Goal: Task Accomplishment & Management: Complete application form

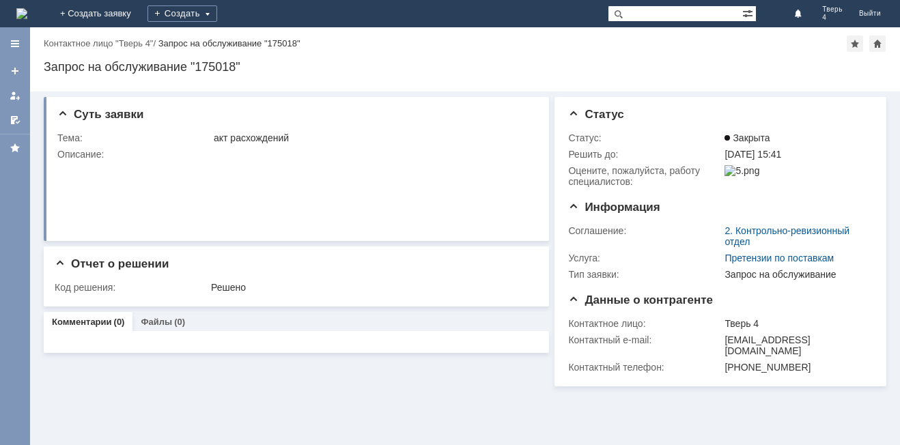
click at [217, 5] on div "Создать" at bounding box center [182, 13] width 70 height 27
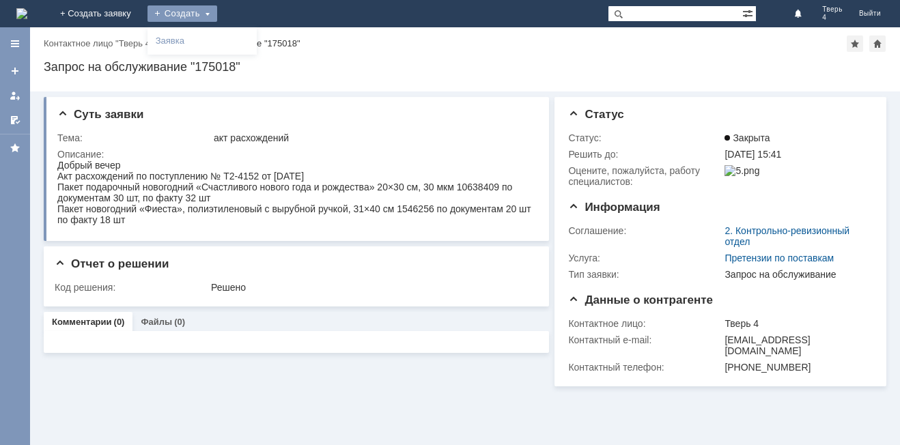
click at [217, 20] on div "Создать" at bounding box center [182, 13] width 70 height 16
click at [217, 14] on div "Создать" at bounding box center [182, 13] width 70 height 16
click at [254, 44] on link "Заявка" at bounding box center [202, 41] width 104 height 16
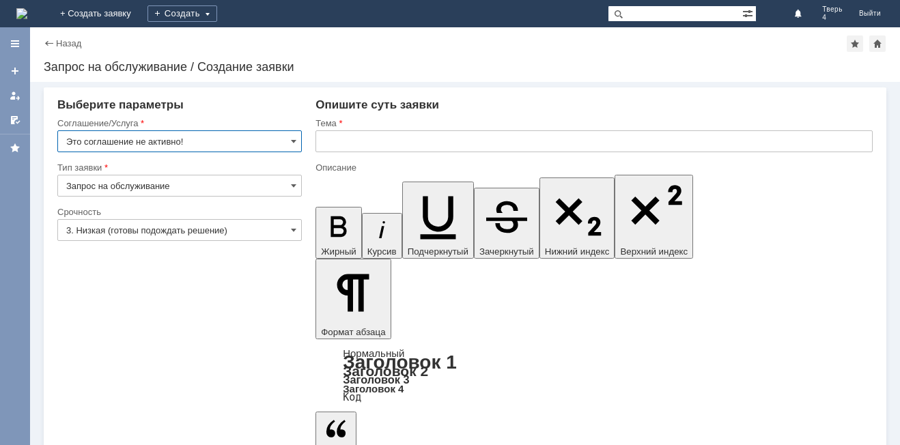
click at [202, 141] on input "Это соглашение не активно!" at bounding box center [179, 141] width 244 height 22
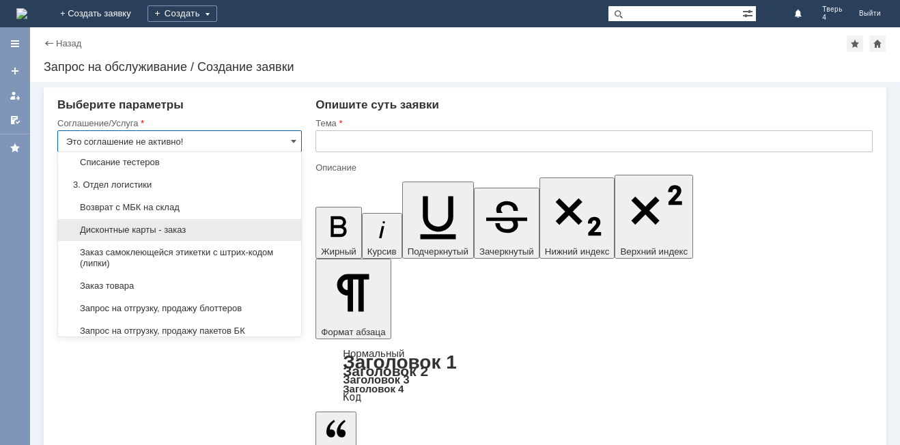
scroll to position [410, 0]
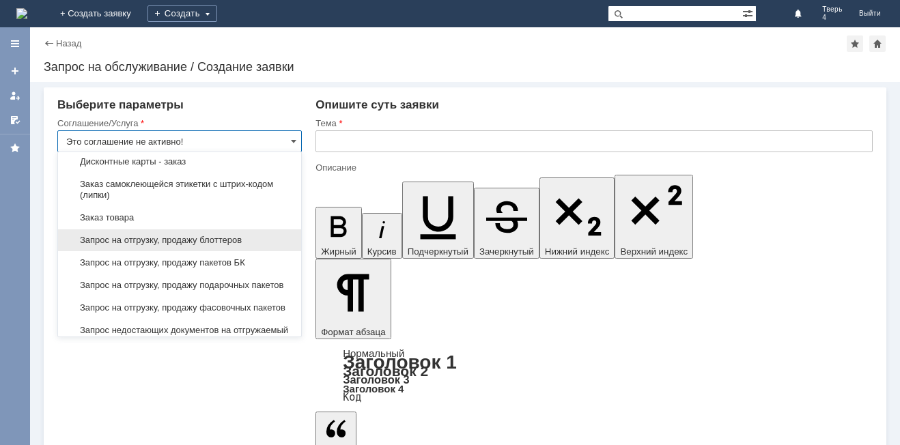
click at [210, 246] on span "Запрос на отгрузку, продажу блоттеров" at bounding box center [179, 240] width 227 height 11
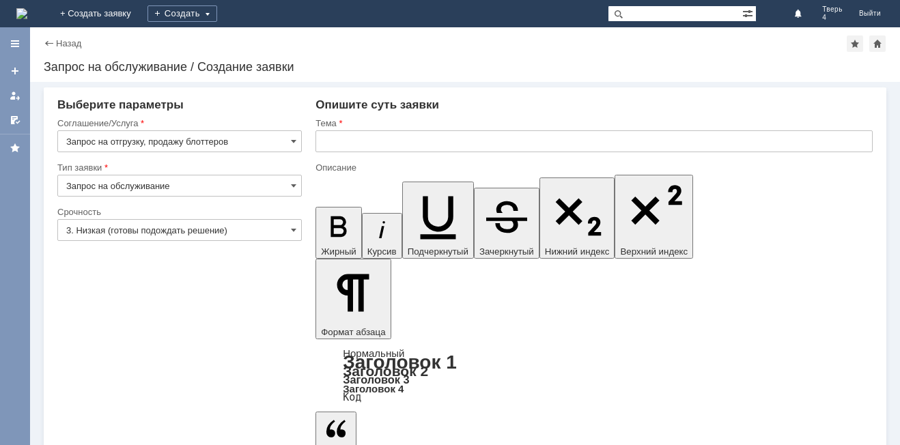
type input "Запрос на отгрузку, продажу блоттеров"
click at [332, 126] on div "Тема" at bounding box center [592, 123] width 554 height 9
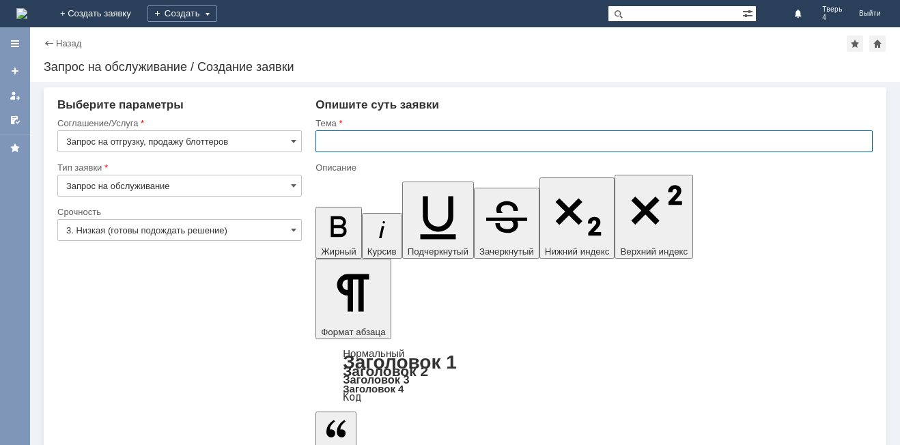
click at [369, 136] on input "text" at bounding box center [593, 141] width 557 height 22
type input "запрос на отгрузку"
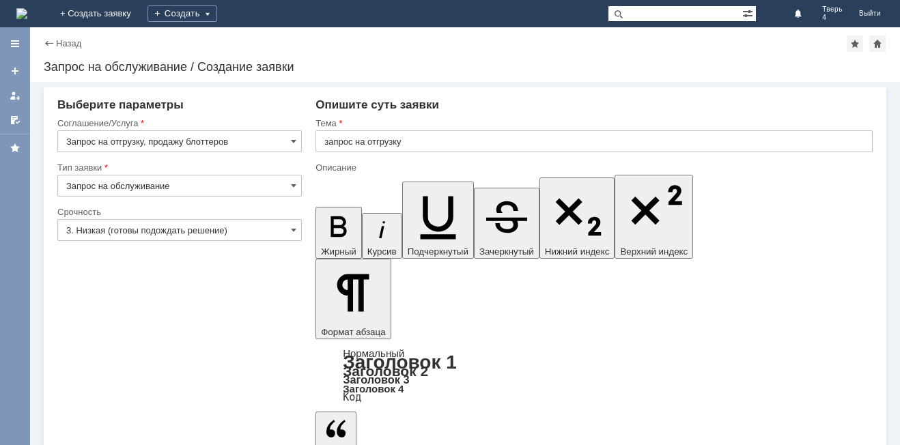
click at [154, 230] on input "3. Низкая (готовы подождать решение)" at bounding box center [179, 230] width 244 height 22
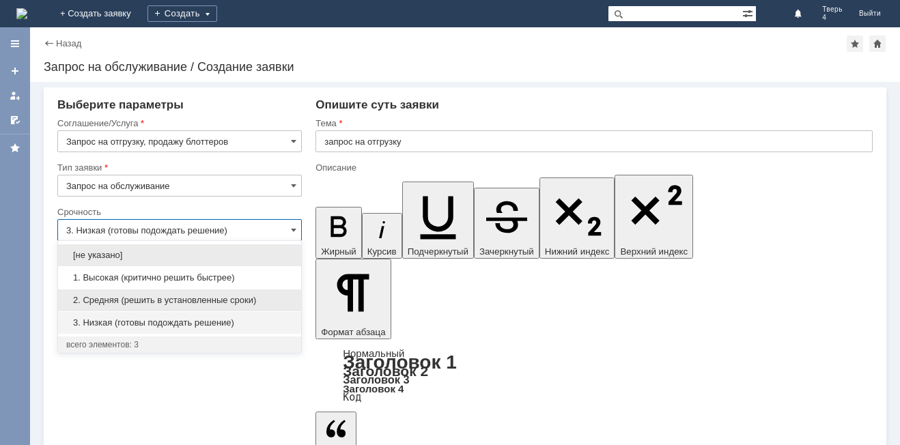
click at [159, 299] on span "2. Средняя (решить в установленные сроки)" at bounding box center [179, 300] width 227 height 11
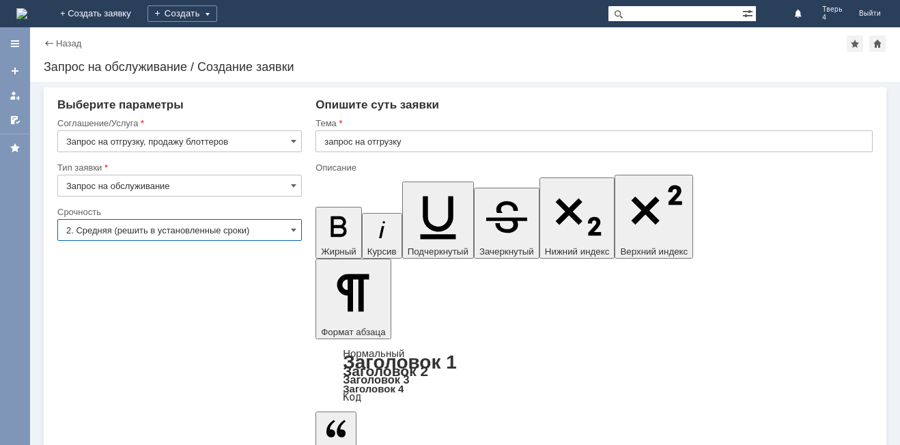
type input "2. Средняя (решить в установленные сроки)"
click at [172, 183] on input "Запрос на обслуживание" at bounding box center [179, 186] width 244 height 22
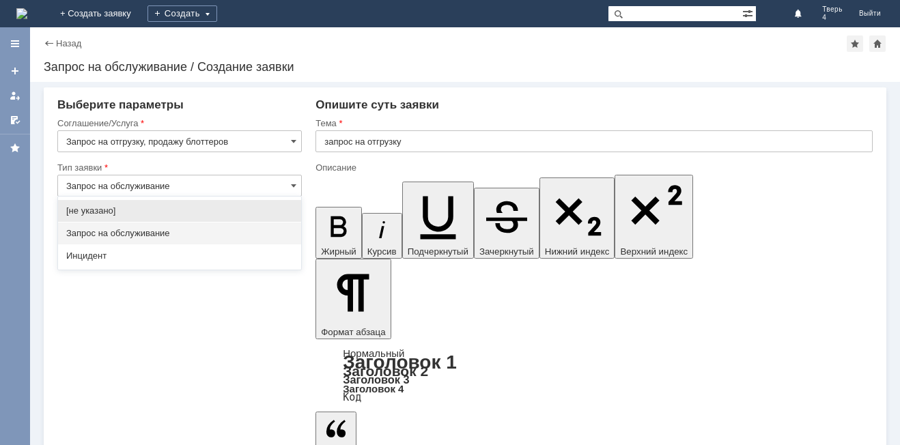
click at [172, 183] on input "Запрос на обслуживание" at bounding box center [179, 186] width 244 height 22
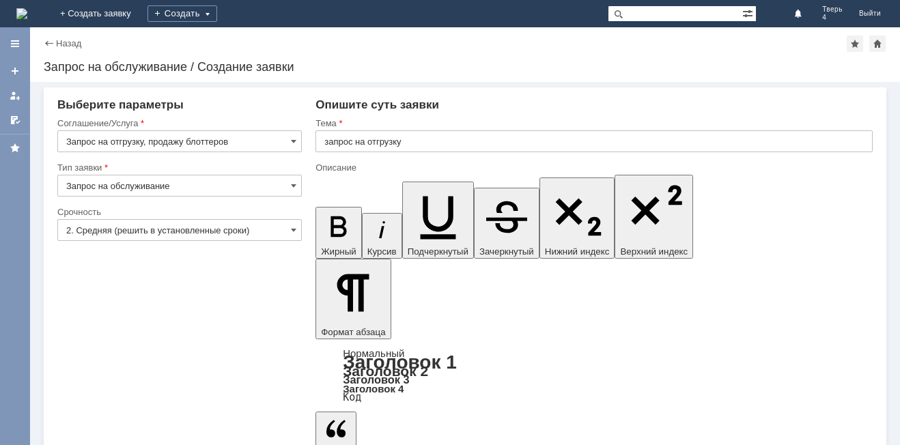
type input "Запрос на обслуживание"
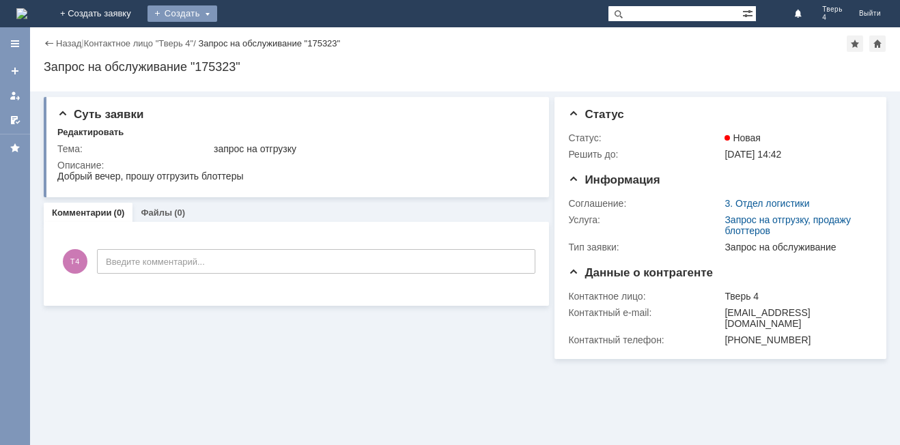
click at [217, 17] on div "Создать" at bounding box center [182, 13] width 70 height 16
click at [254, 46] on link "Заявка" at bounding box center [202, 41] width 104 height 16
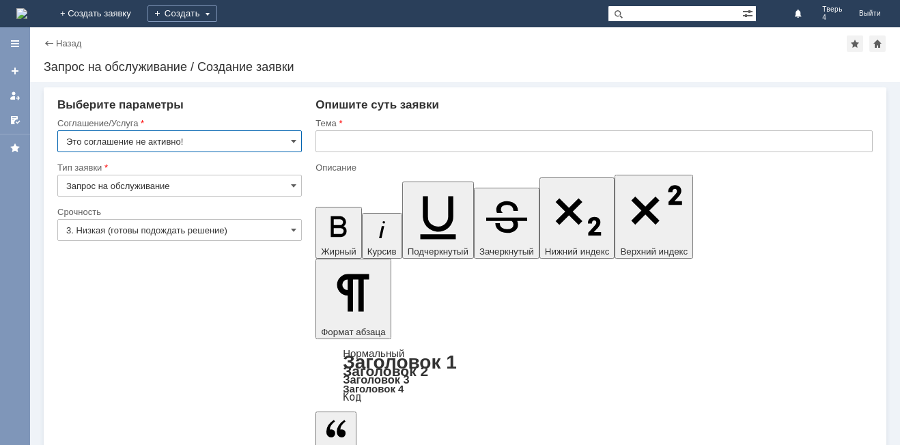
click at [212, 173] on div "Тип заявки" at bounding box center [179, 168] width 244 height 13
click at [212, 178] on input "Запрос на обслуживание" at bounding box center [179, 186] width 244 height 22
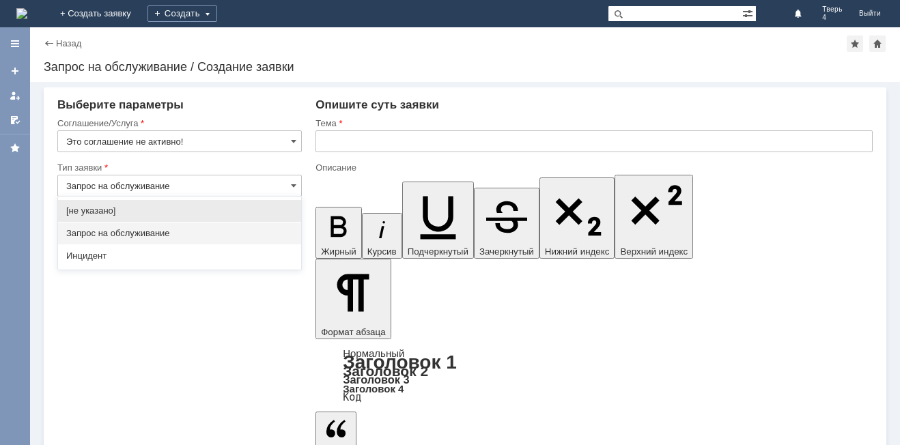
click at [201, 141] on input "Это соглашение не активно!" at bounding box center [179, 141] width 244 height 22
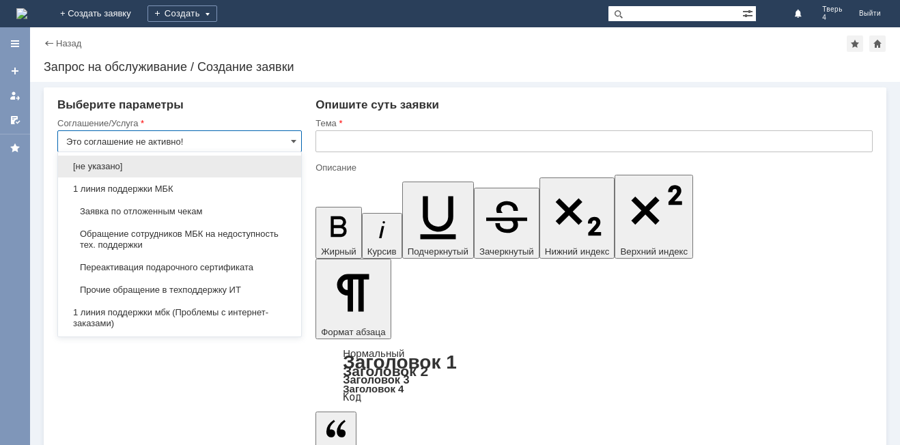
type input "Запрос на обслуживание"
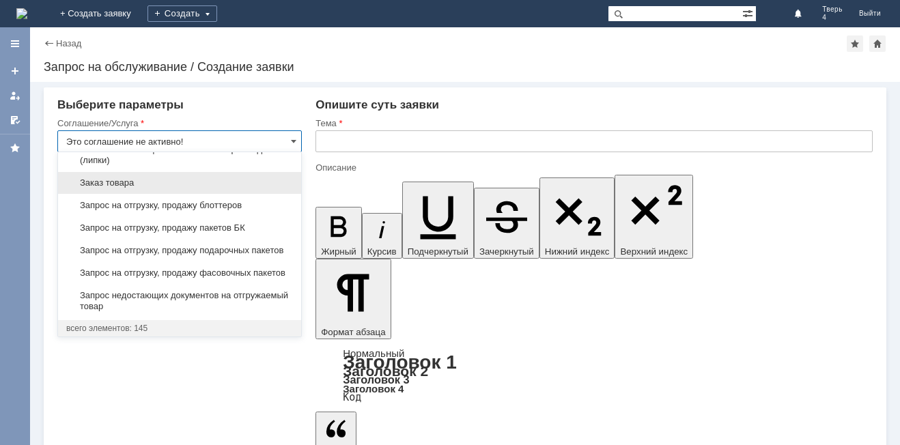
scroll to position [477, 0]
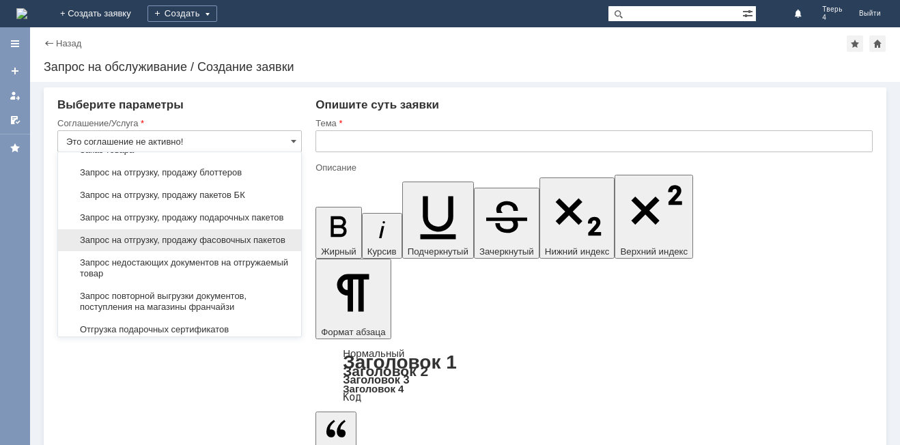
click at [203, 251] on div "Запрос на отгрузку, продажу фасовочных пакетов" at bounding box center [179, 240] width 243 height 22
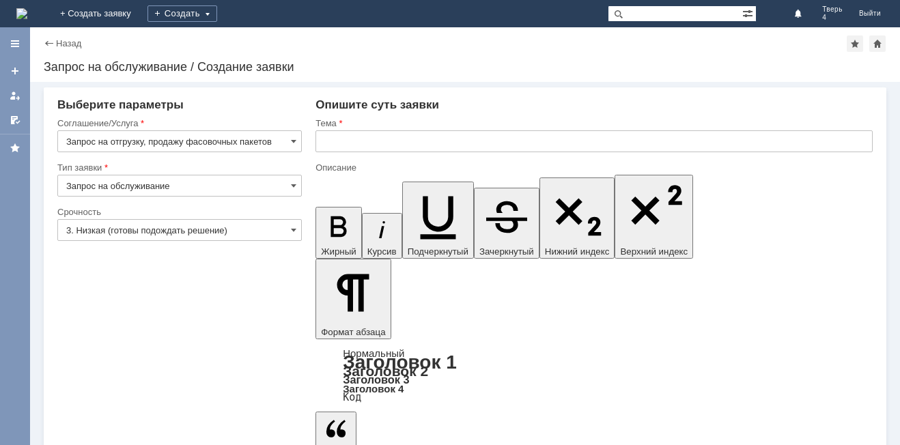
type input "Запрос на отгрузку, продажу фасовочных пакетов"
click at [209, 229] on input "3. Низкая (готовы подождать решение)" at bounding box center [179, 230] width 244 height 22
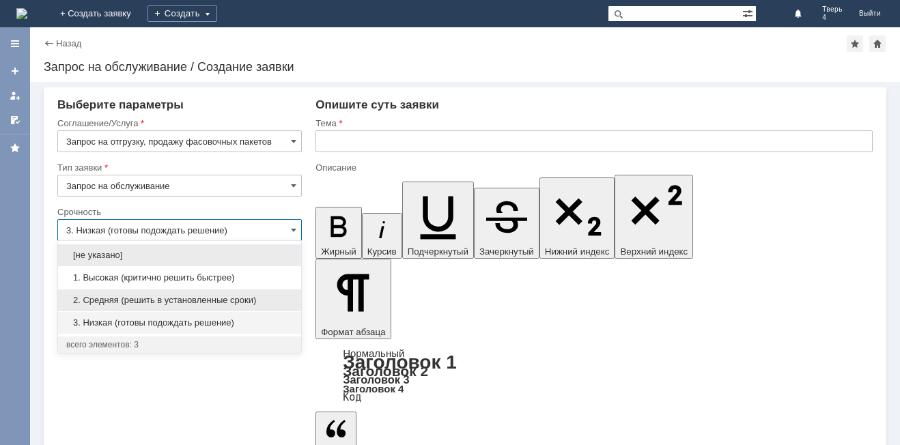
click at [126, 296] on span "2. Средняя (решить в установленные сроки)" at bounding box center [179, 300] width 227 height 11
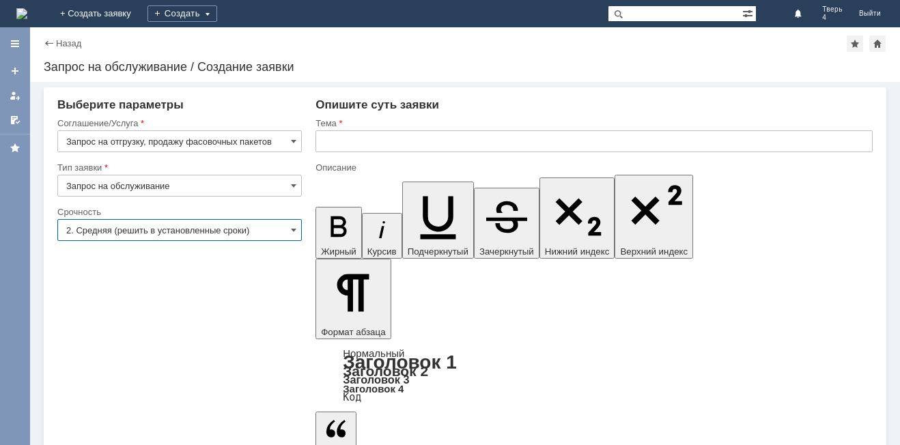
type input "2. Средняя (решить в установленные сроки)"
click at [322, 137] on input "text" at bounding box center [593, 141] width 557 height 22
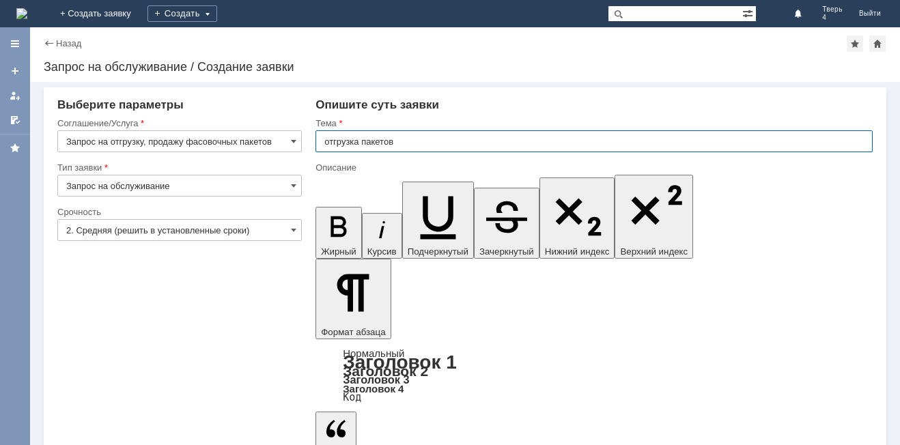
type input "отгрузка пакетов"
